Goal: Task Accomplishment & Management: Manage account settings

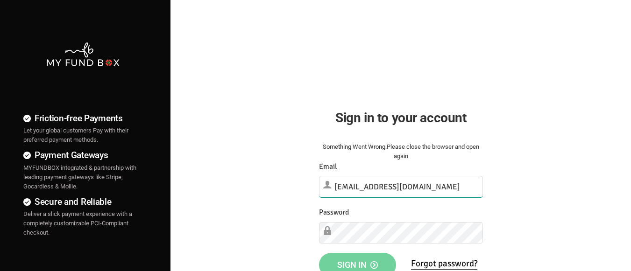
type input "[EMAIL_ADDRESS][DOMAIN_NAME]"
click at [357, 261] on span "Sign in" at bounding box center [357, 264] width 41 height 10
